Goal: Ask a question: Seek information or help from site administrators or community

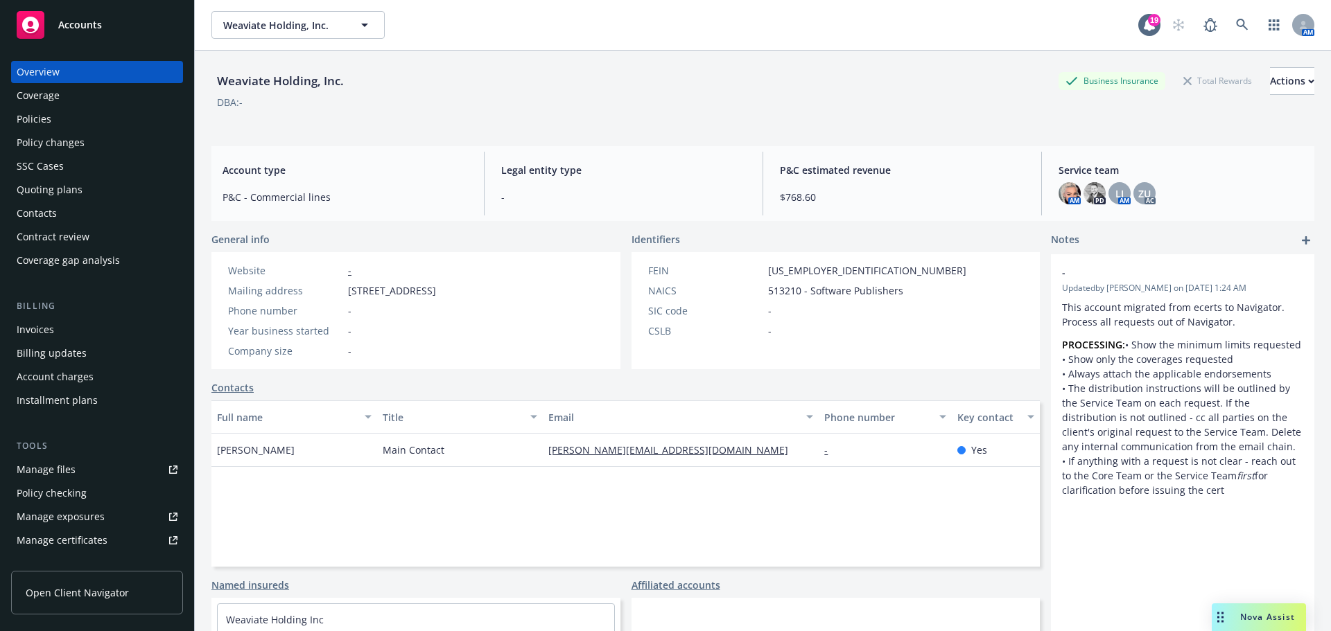
click at [1262, 616] on span "Nova Assist" at bounding box center [1267, 617] width 55 height 12
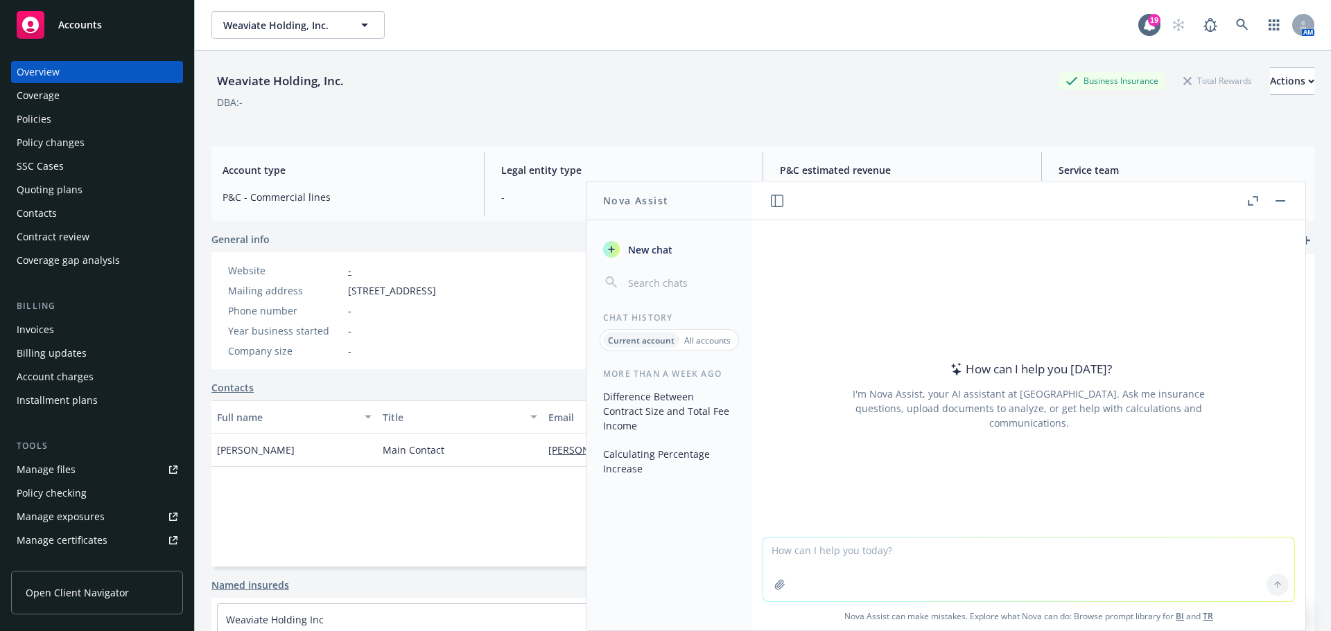
click at [1148, 564] on textarea at bounding box center [1028, 570] width 531 height 64
type textarea "If a customer's revenue is different that what they originally forecased, will …"
